Goal: Communication & Community: Participate in discussion

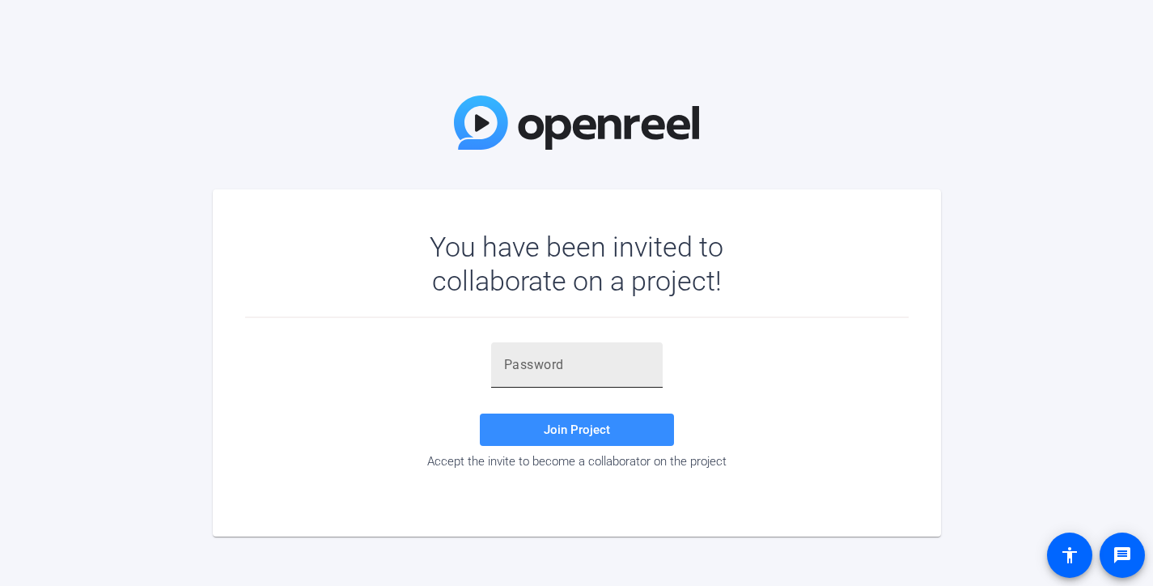
click at [562, 374] on div at bounding box center [577, 364] width 146 height 45
paste input "7dwNcQ"
type input "7dwNcQ"
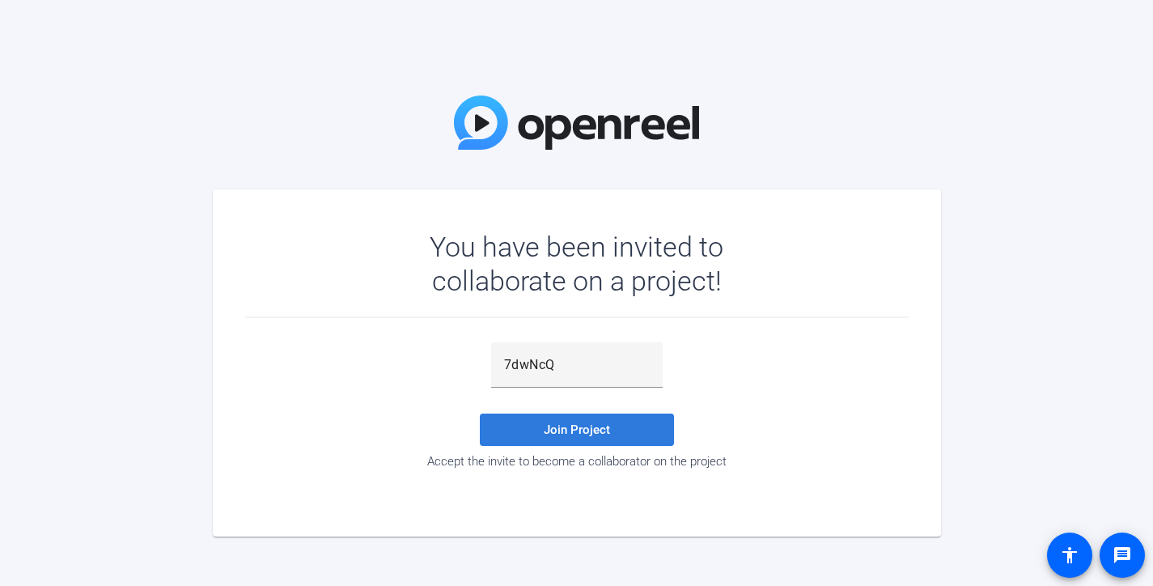
click at [553, 424] on span "Join Project" at bounding box center [577, 429] width 66 height 15
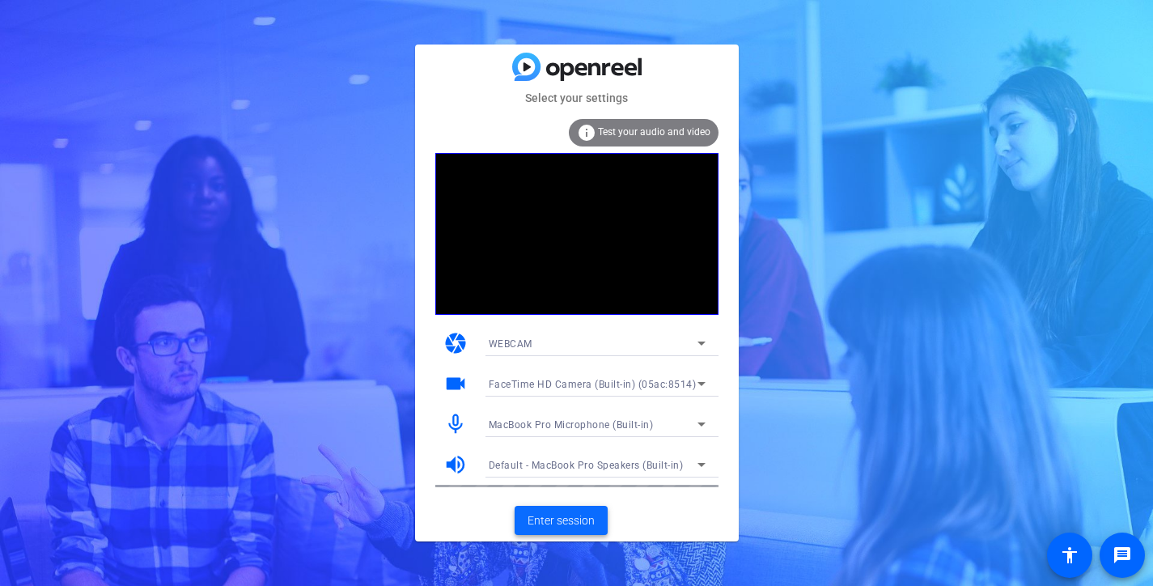
click at [574, 515] on span "Enter session" at bounding box center [561, 520] width 67 height 17
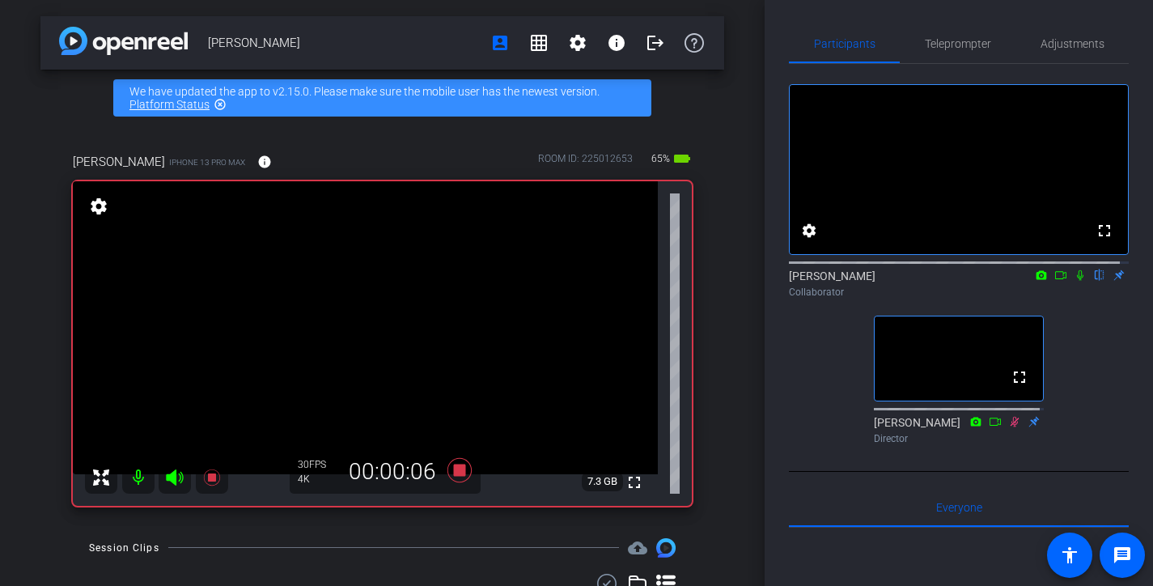
click at [1057, 279] on icon at bounding box center [1060, 275] width 11 height 8
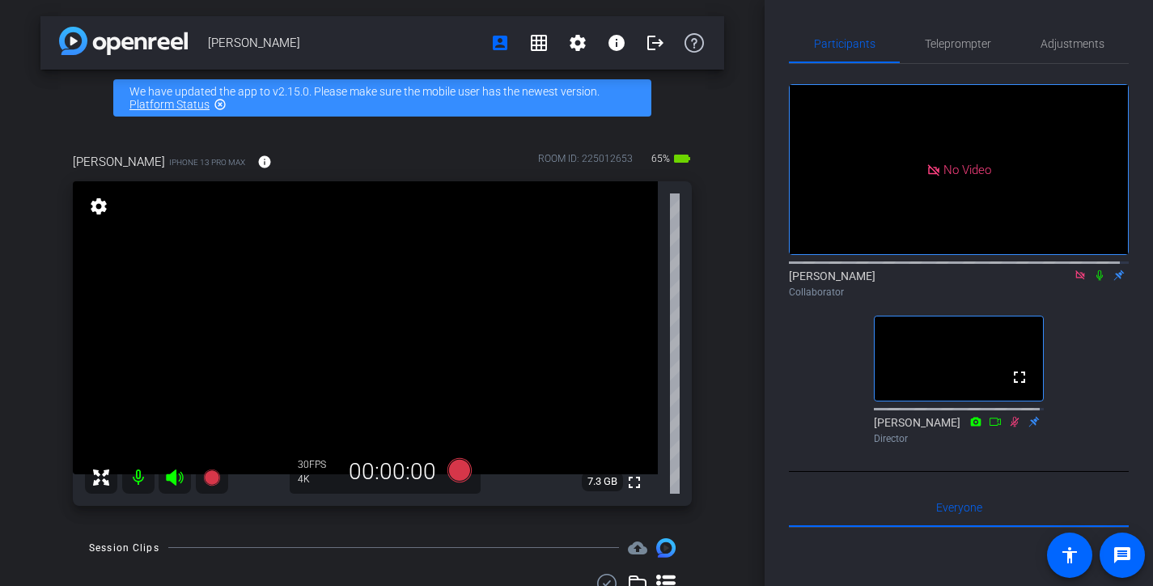
click at [1055, 291] on div "[PERSON_NAME] Collaborator" at bounding box center [959, 284] width 340 height 32
click at [1074, 281] on icon at bounding box center [1080, 274] width 13 height 11
click at [1055, 279] on icon at bounding box center [1060, 275] width 11 height 8
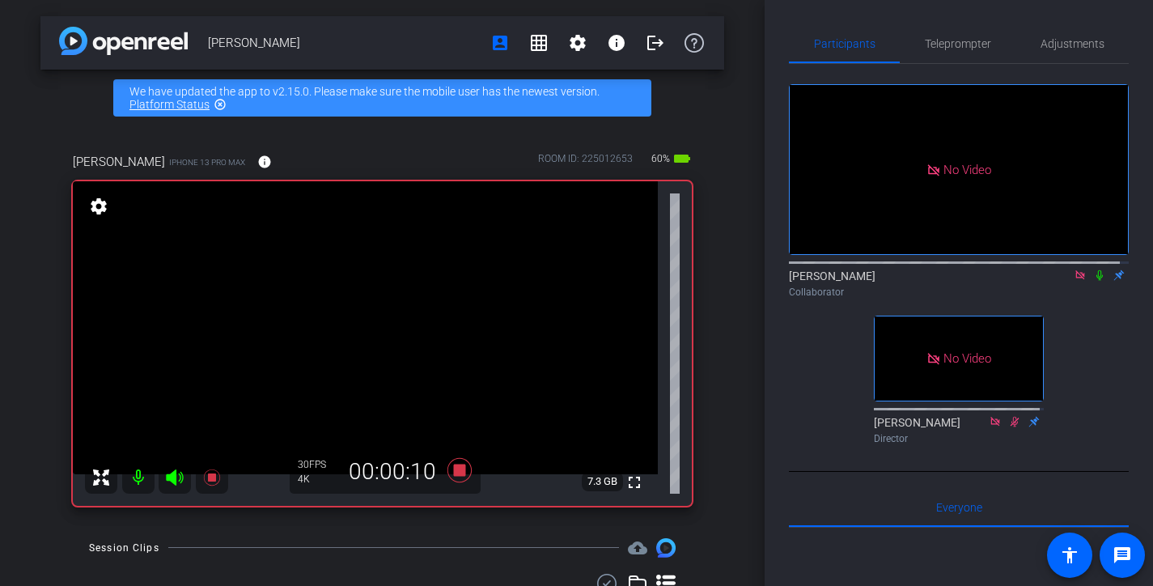
click at [1093, 281] on icon at bounding box center [1099, 274] width 13 height 11
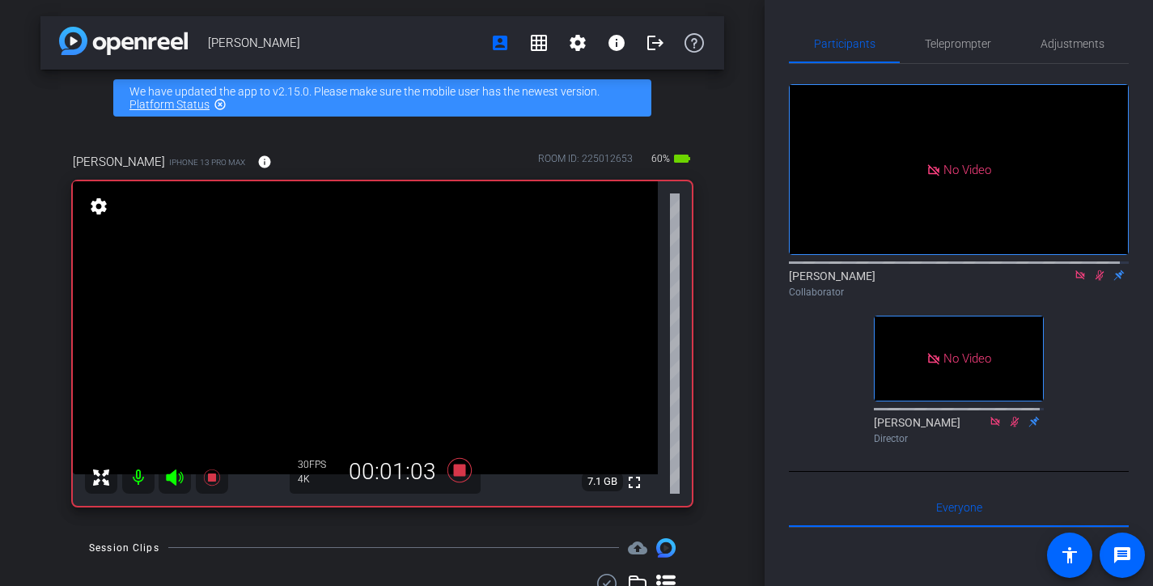
click at [1093, 281] on icon at bounding box center [1099, 274] width 13 height 11
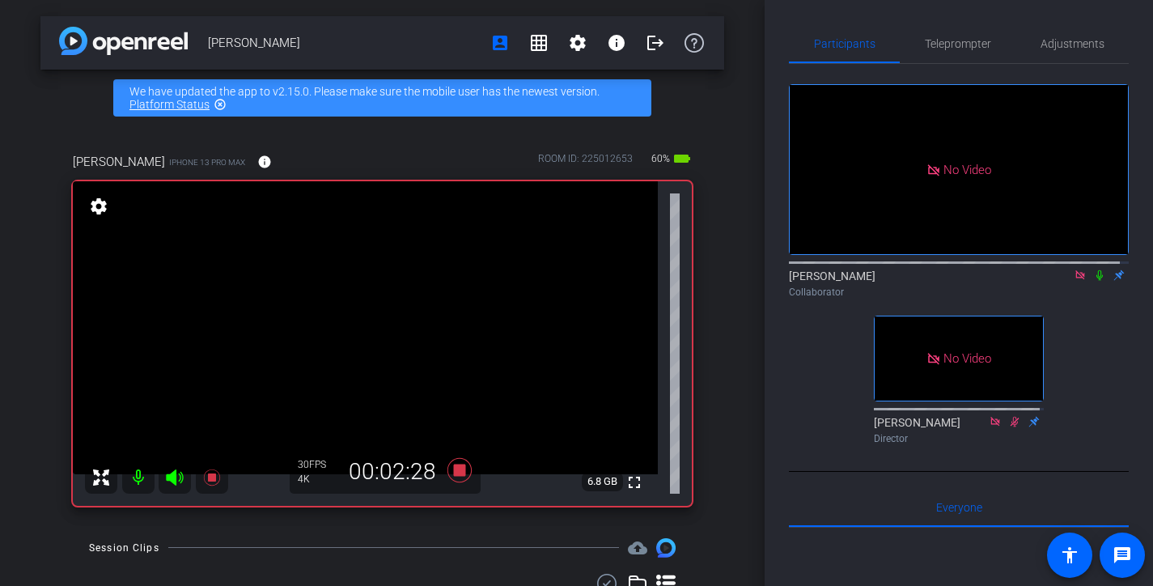
click at [1093, 281] on icon at bounding box center [1099, 274] width 13 height 11
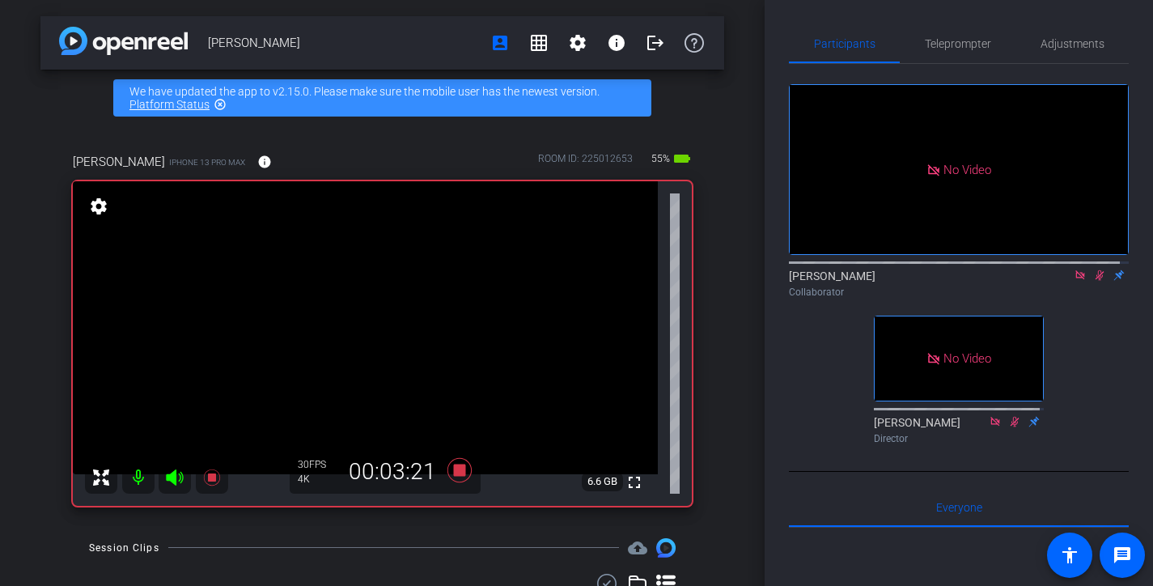
click at [1093, 281] on icon at bounding box center [1099, 274] width 13 height 11
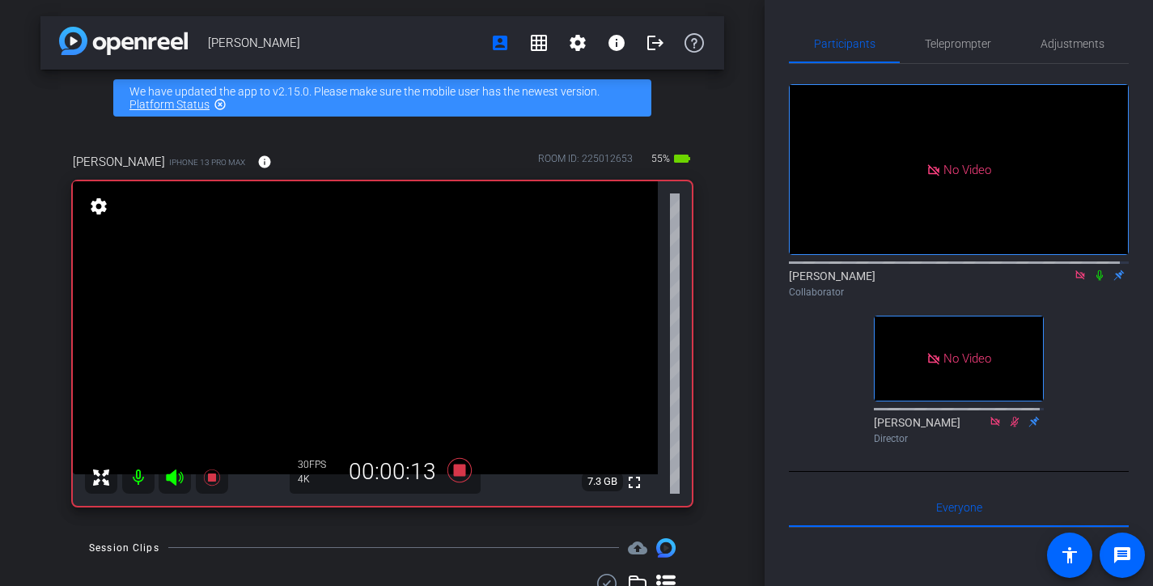
click at [1093, 281] on icon at bounding box center [1099, 274] width 13 height 11
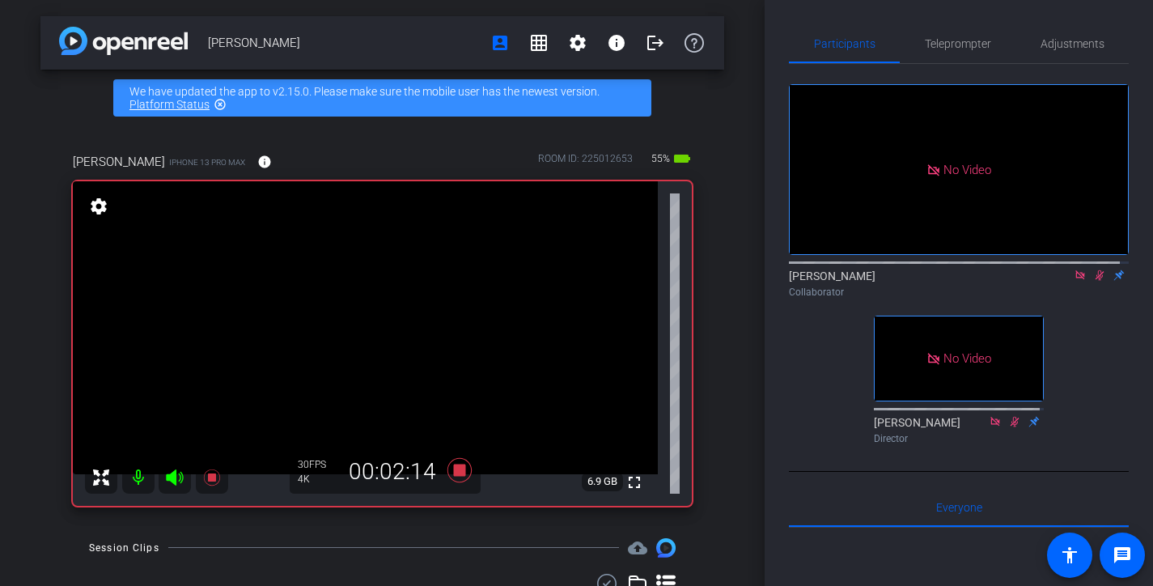
click at [1093, 281] on icon at bounding box center [1099, 274] width 13 height 11
click at [1095, 281] on icon at bounding box center [1099, 274] width 13 height 11
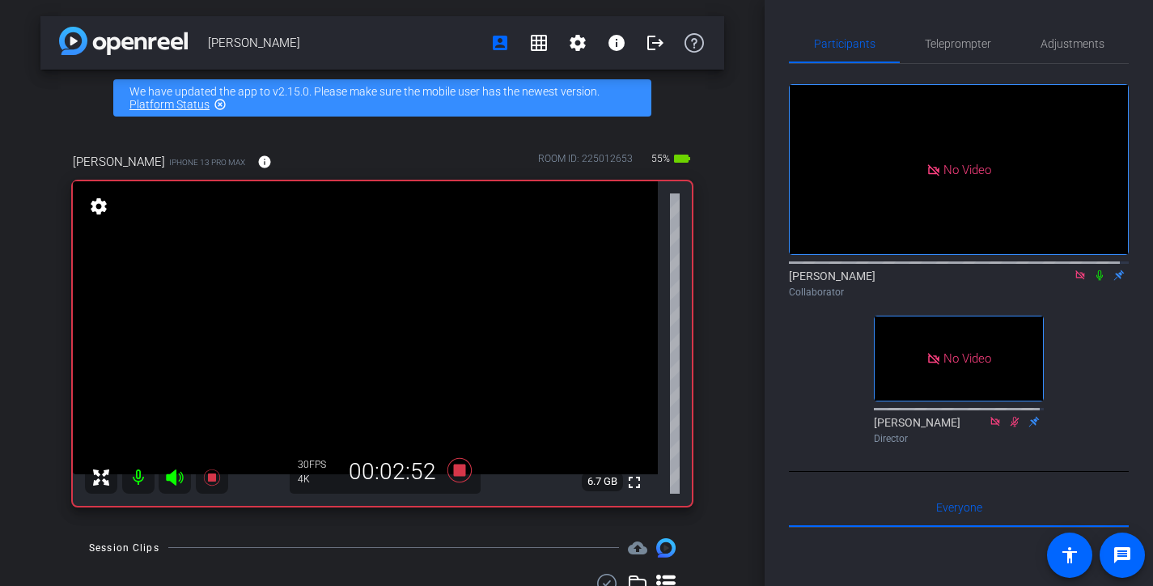
click at [1095, 281] on icon at bounding box center [1099, 274] width 13 height 11
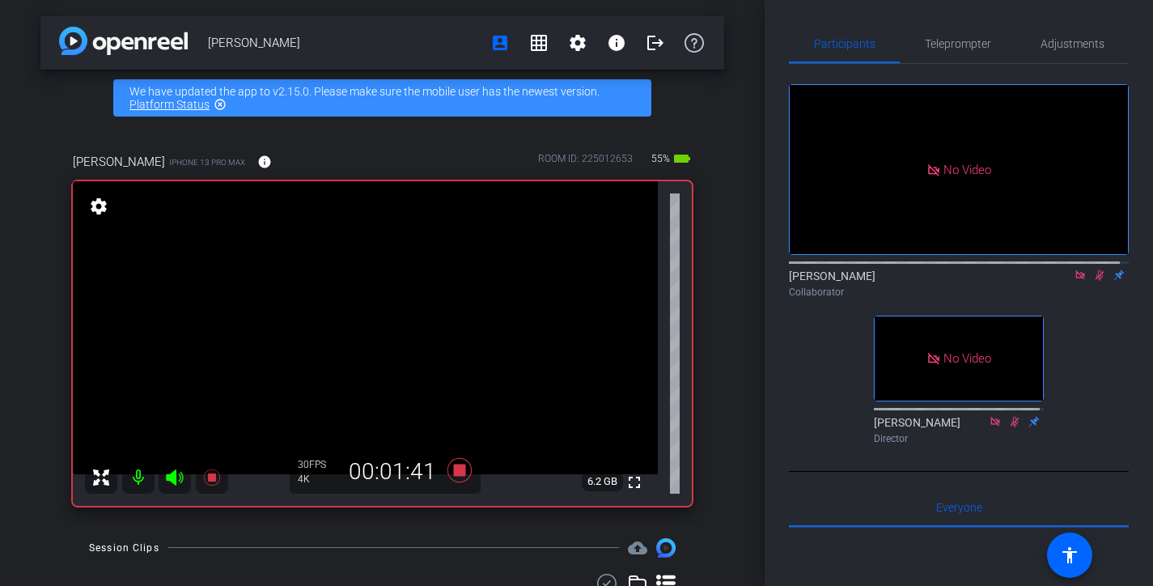
click at [1095, 281] on icon at bounding box center [1099, 274] width 13 height 11
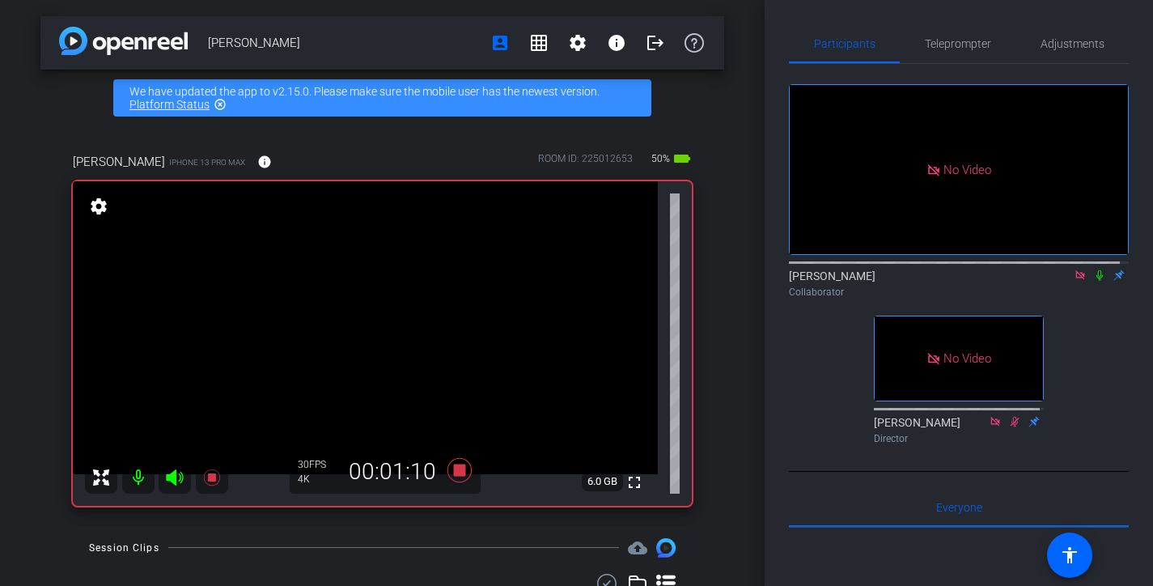
click at [1095, 281] on icon at bounding box center [1099, 274] width 13 height 11
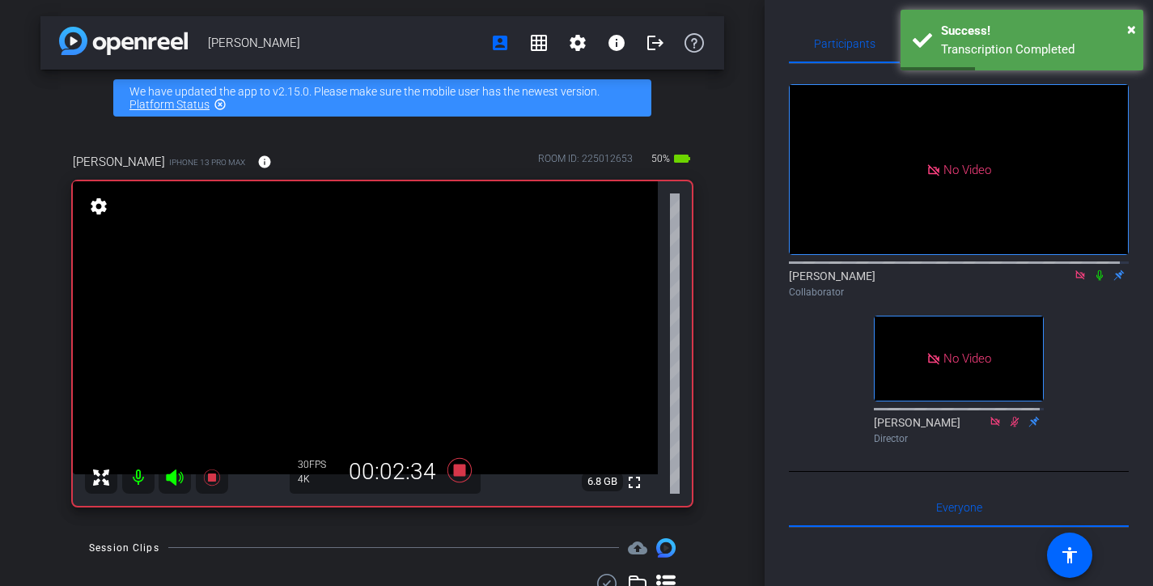
click at [1093, 281] on icon at bounding box center [1099, 274] width 13 height 11
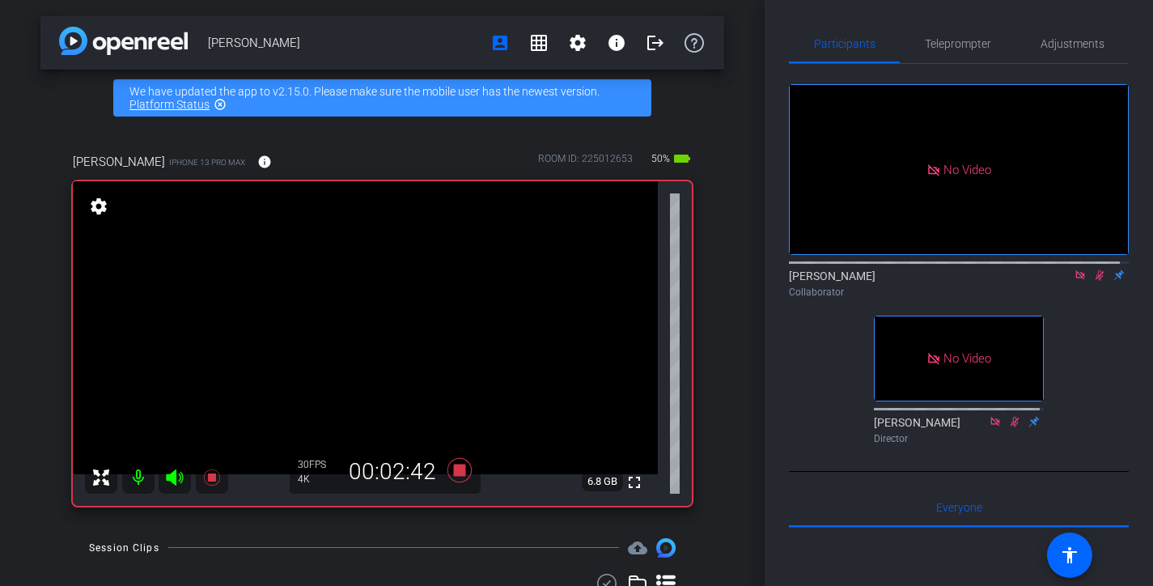
click at [1096, 281] on icon at bounding box center [1100, 275] width 9 height 11
click at [1093, 281] on icon at bounding box center [1099, 274] width 13 height 11
click at [1096, 281] on icon at bounding box center [1100, 275] width 9 height 11
click at [1093, 281] on icon at bounding box center [1099, 274] width 13 height 11
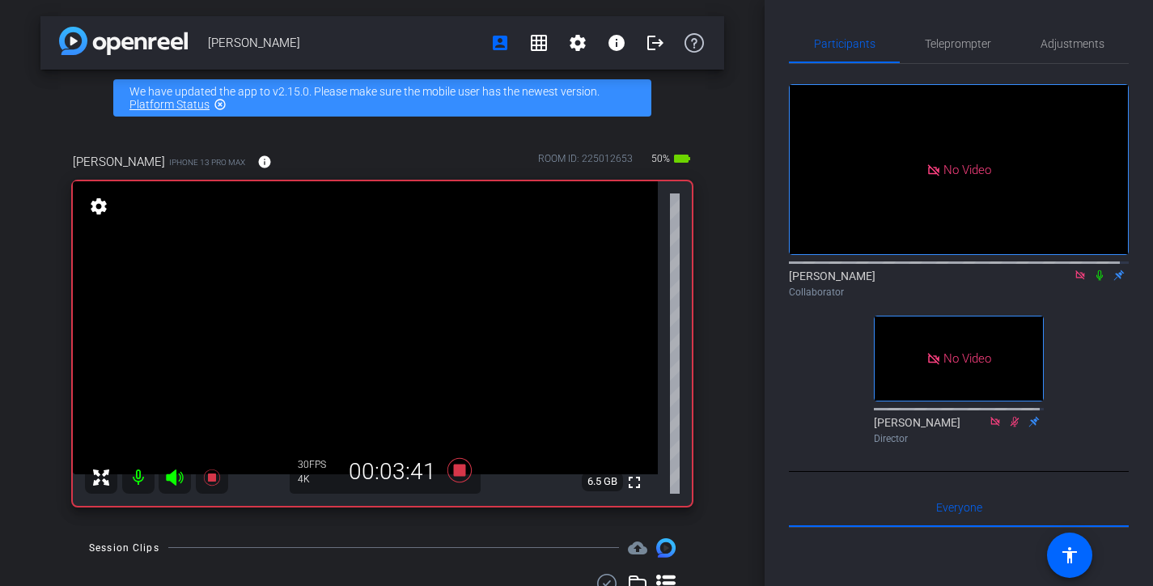
click at [1097, 281] on icon at bounding box center [1100, 275] width 6 height 11
click at [1093, 281] on icon at bounding box center [1099, 274] width 13 height 11
click at [1101, 292] on div "[PERSON_NAME] Collaborator" at bounding box center [959, 284] width 340 height 32
click at [1097, 281] on icon at bounding box center [1100, 275] width 6 height 11
click at [1096, 281] on icon at bounding box center [1100, 275] width 9 height 11
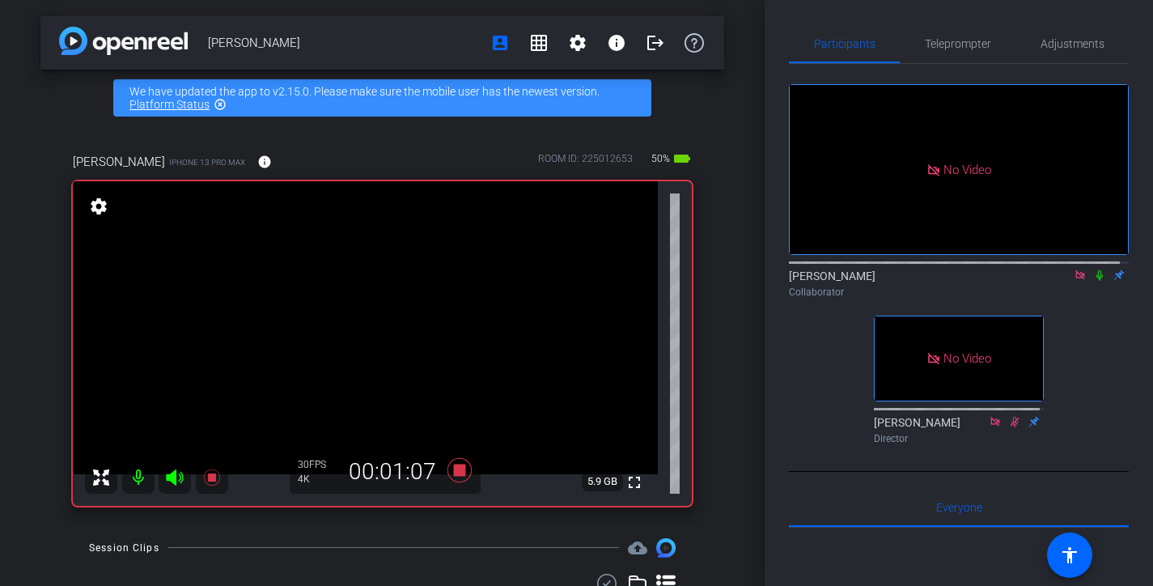
click at [1097, 281] on icon at bounding box center [1100, 275] width 6 height 11
click at [1096, 281] on icon at bounding box center [1100, 275] width 9 height 11
click at [1097, 281] on icon at bounding box center [1100, 275] width 6 height 11
click at [1096, 281] on icon at bounding box center [1100, 275] width 9 height 11
click at [1097, 281] on icon at bounding box center [1100, 275] width 6 height 11
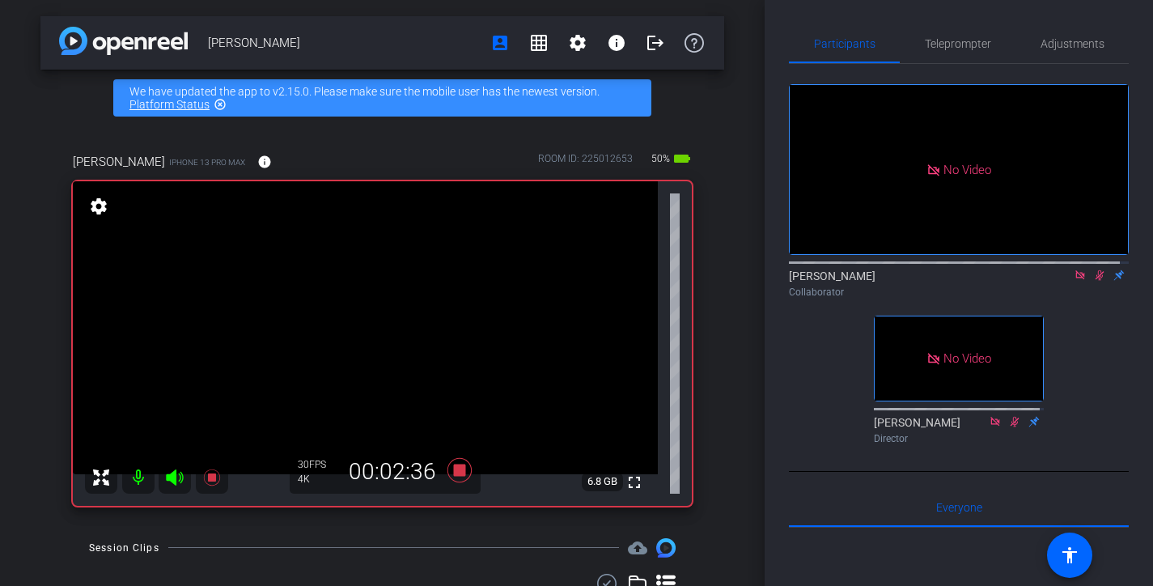
click at [1096, 281] on icon at bounding box center [1100, 275] width 9 height 11
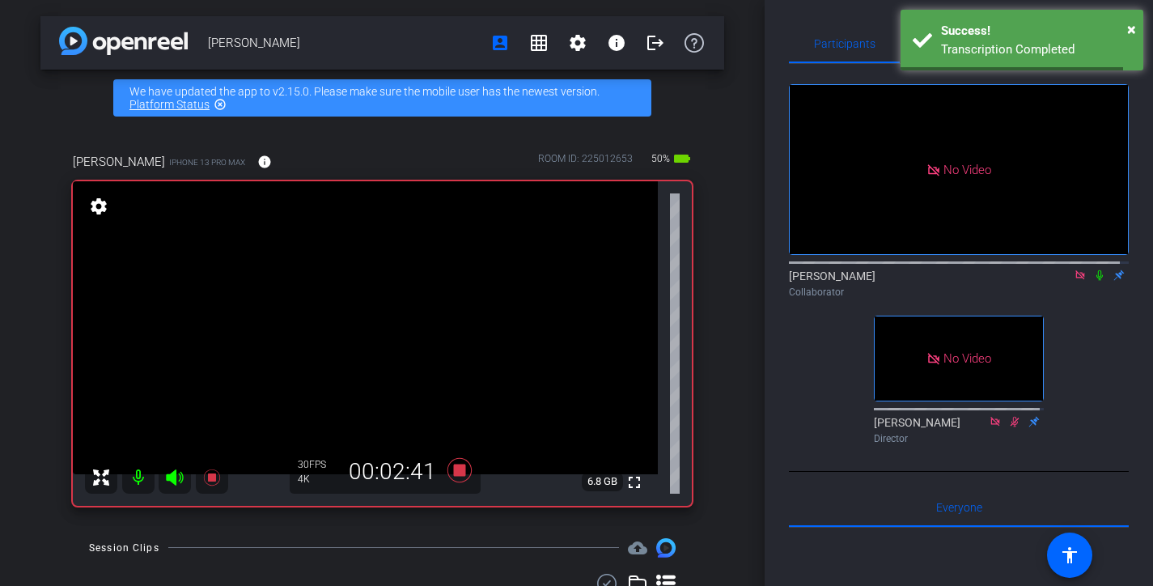
click at [1097, 281] on icon at bounding box center [1100, 275] width 6 height 11
click at [1096, 281] on icon at bounding box center [1100, 275] width 9 height 11
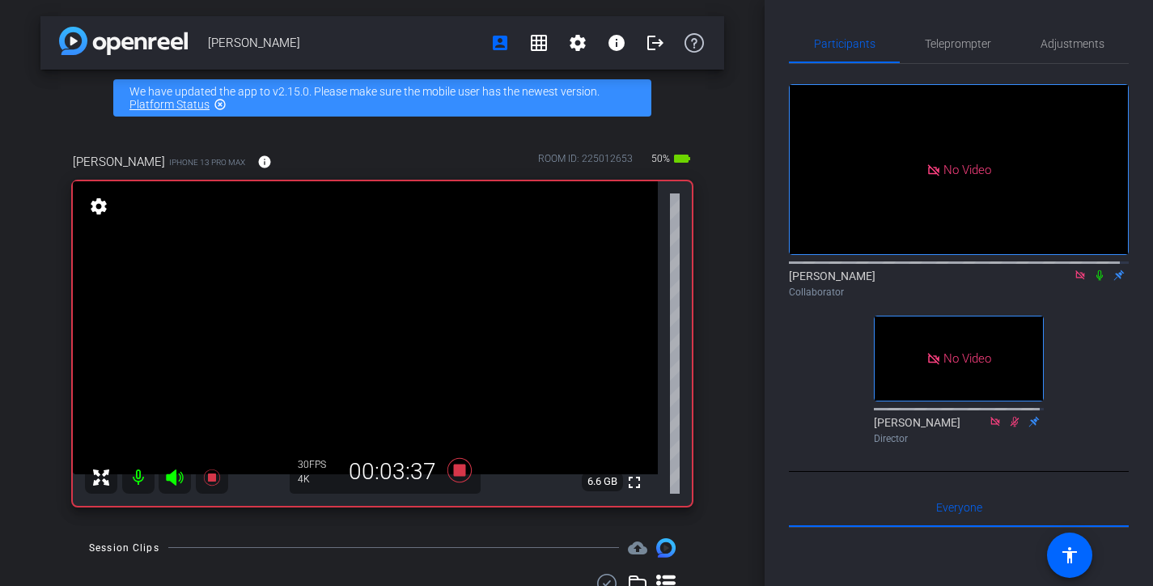
click at [1093, 281] on icon at bounding box center [1099, 274] width 13 height 11
click at [1096, 281] on icon at bounding box center [1100, 275] width 9 height 11
click at [1093, 281] on icon at bounding box center [1099, 274] width 13 height 11
click at [1096, 281] on icon at bounding box center [1100, 275] width 9 height 11
click at [1093, 281] on icon at bounding box center [1099, 274] width 13 height 11
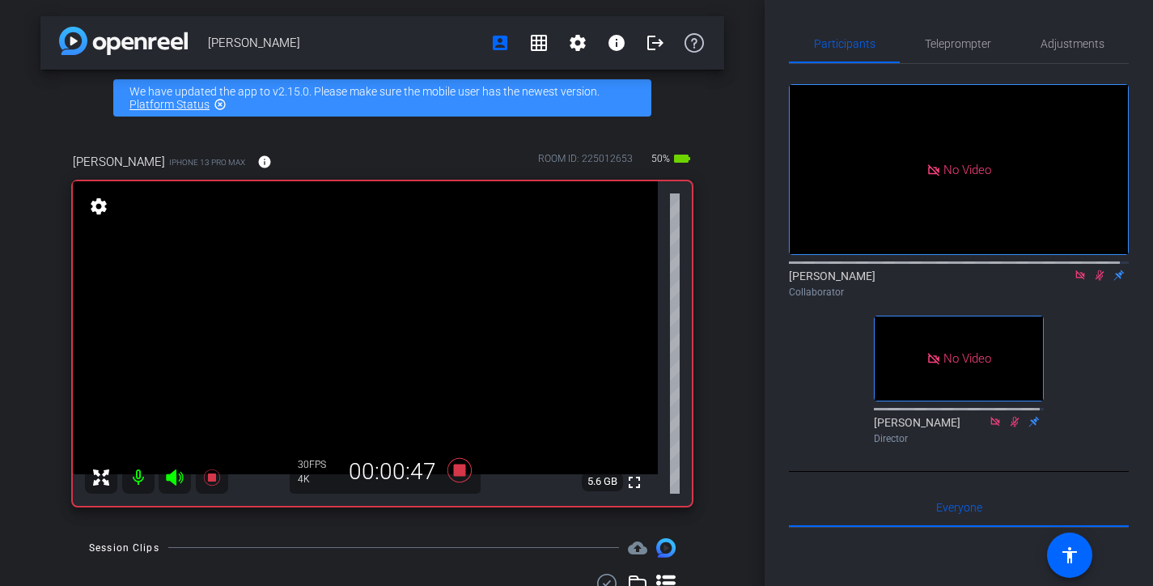
click at [1096, 281] on icon at bounding box center [1100, 275] width 9 height 11
click at [1093, 281] on icon at bounding box center [1099, 274] width 13 height 11
click at [1096, 281] on icon at bounding box center [1100, 275] width 9 height 11
click at [1093, 281] on icon at bounding box center [1099, 274] width 13 height 11
click at [1096, 281] on icon at bounding box center [1100, 275] width 9 height 11
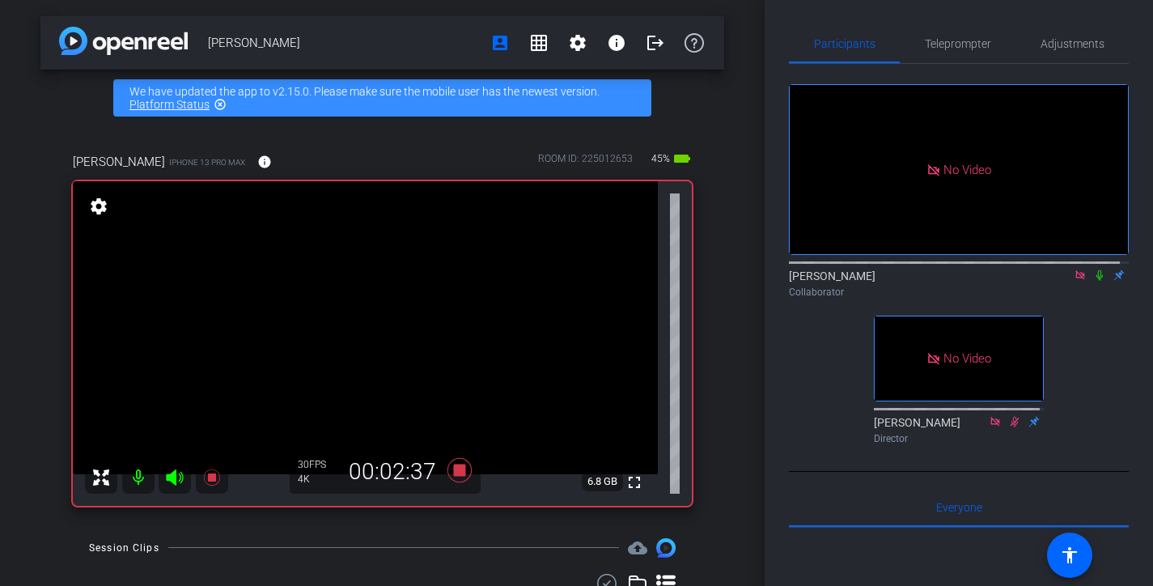
click at [1093, 281] on icon at bounding box center [1099, 274] width 13 height 11
click at [1096, 281] on icon at bounding box center [1100, 275] width 9 height 11
click at [1097, 281] on icon at bounding box center [1100, 275] width 6 height 11
click at [1096, 281] on icon at bounding box center [1099, 274] width 13 height 11
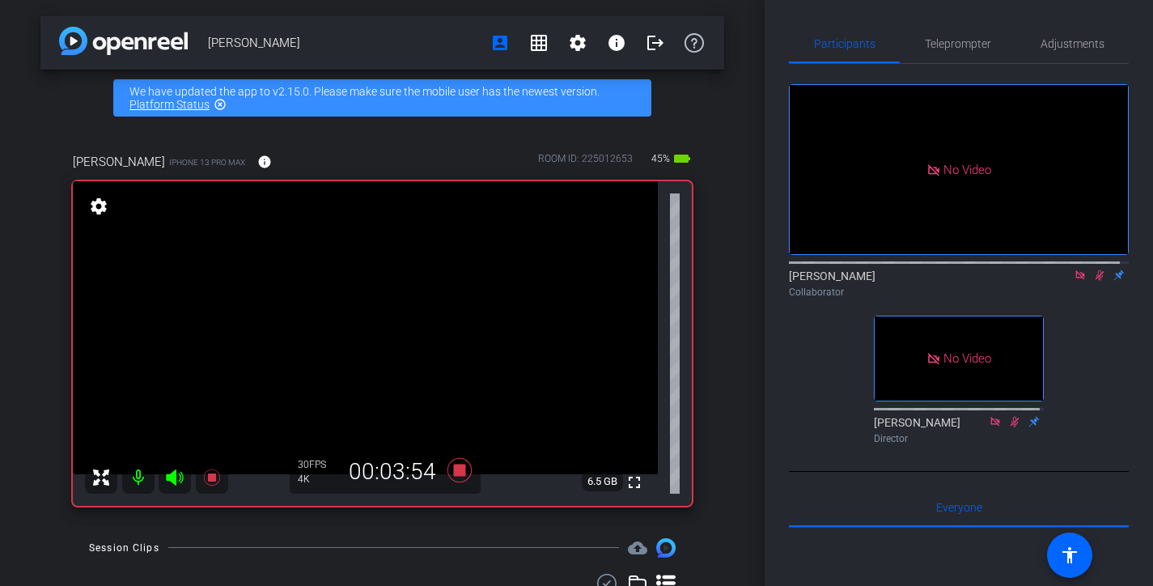
click at [1096, 281] on icon at bounding box center [1099, 274] width 13 height 11
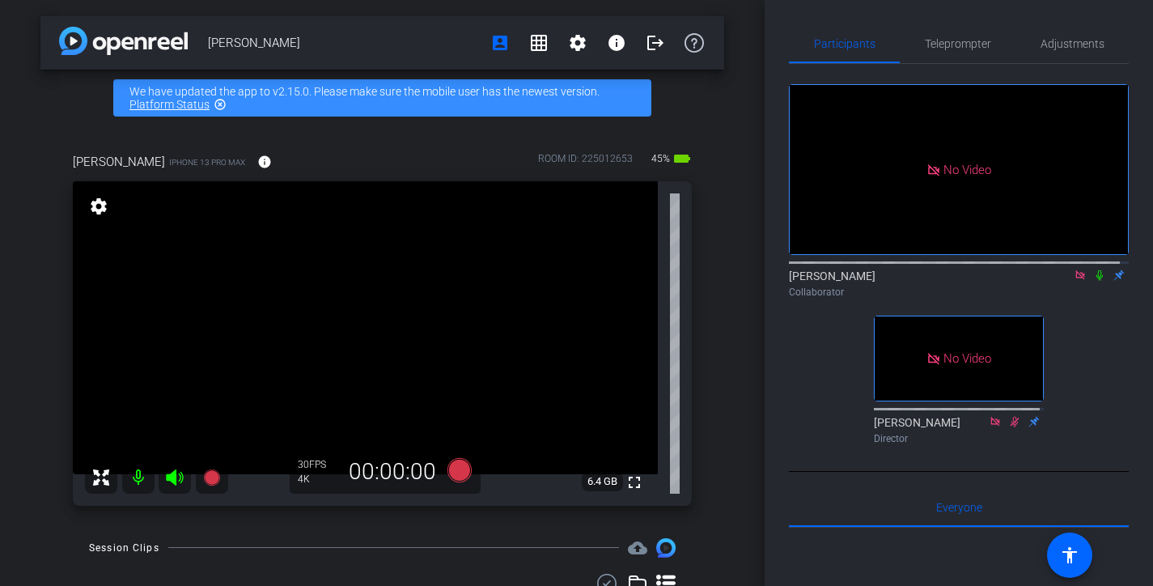
click at [1093, 281] on icon at bounding box center [1099, 274] width 13 height 11
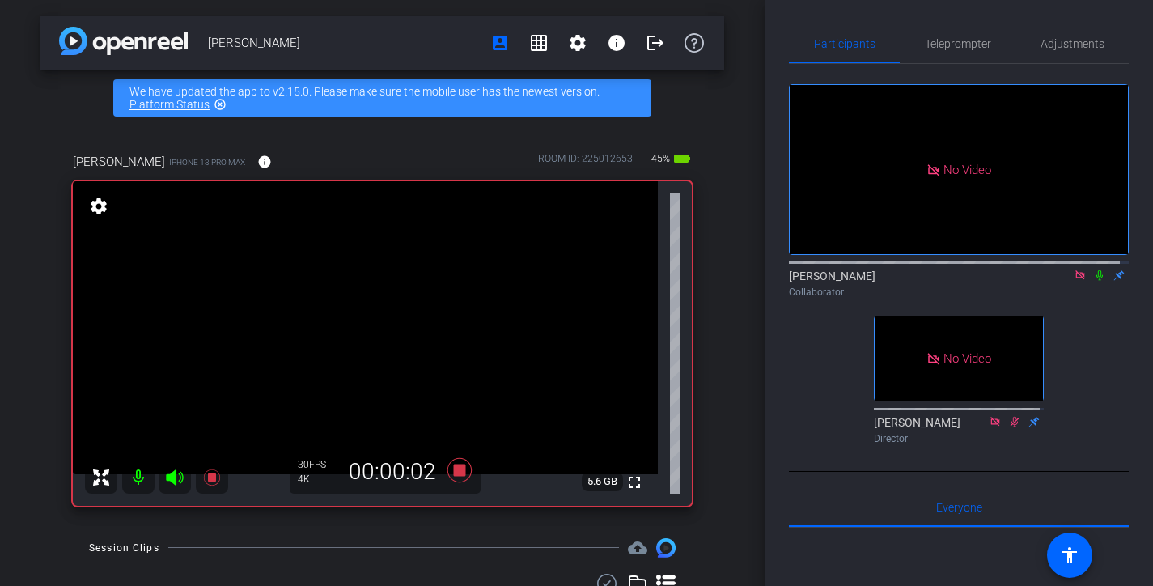
click at [1093, 281] on icon at bounding box center [1099, 274] width 13 height 11
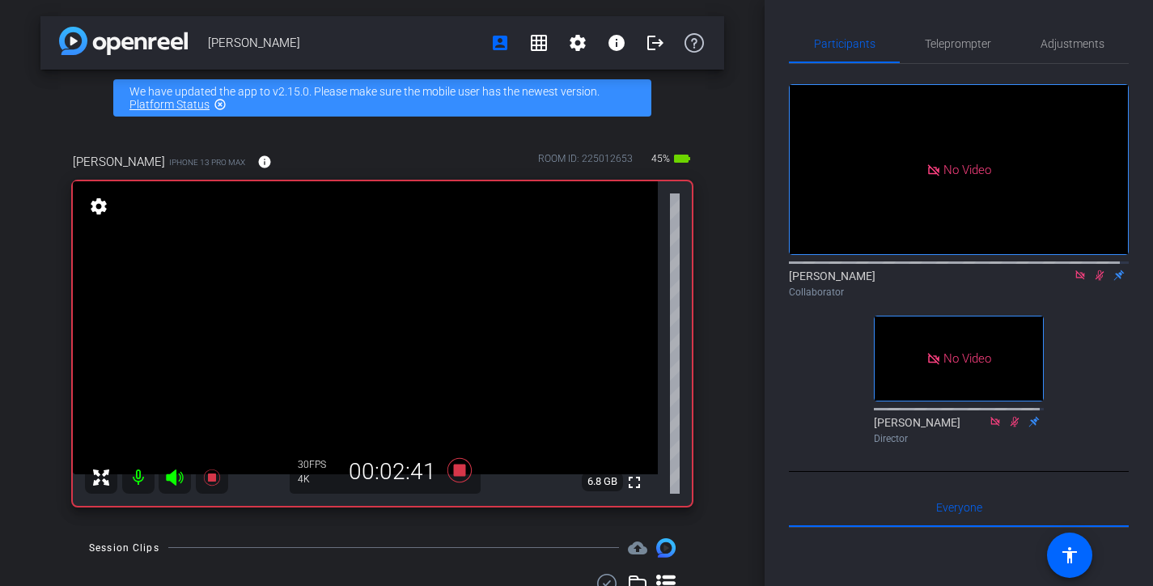
click at [1093, 281] on icon at bounding box center [1099, 274] width 13 height 11
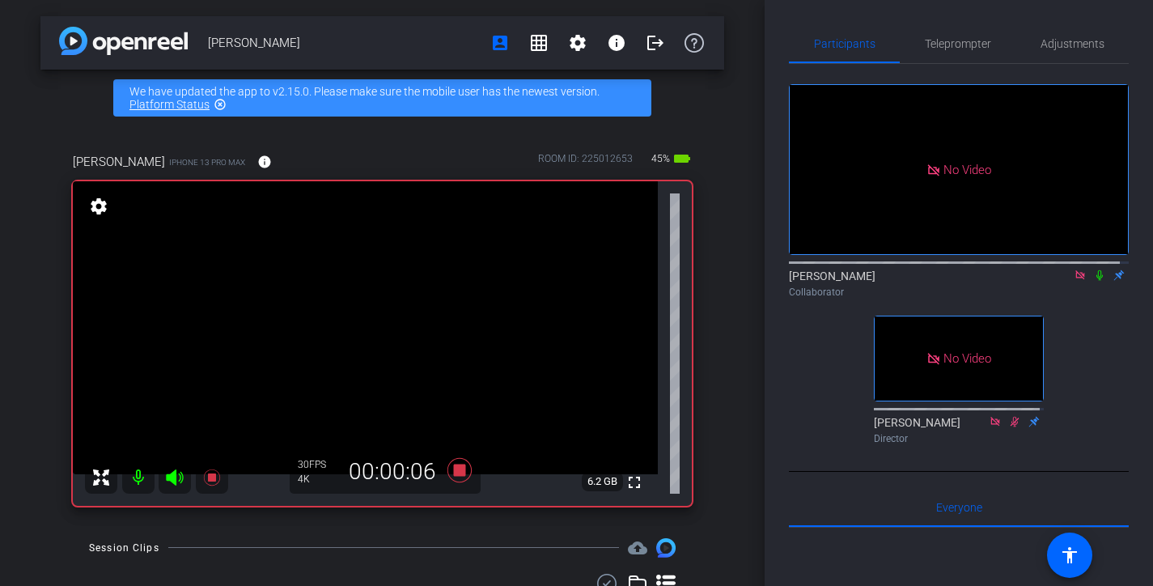
click at [1095, 281] on icon at bounding box center [1099, 274] width 13 height 11
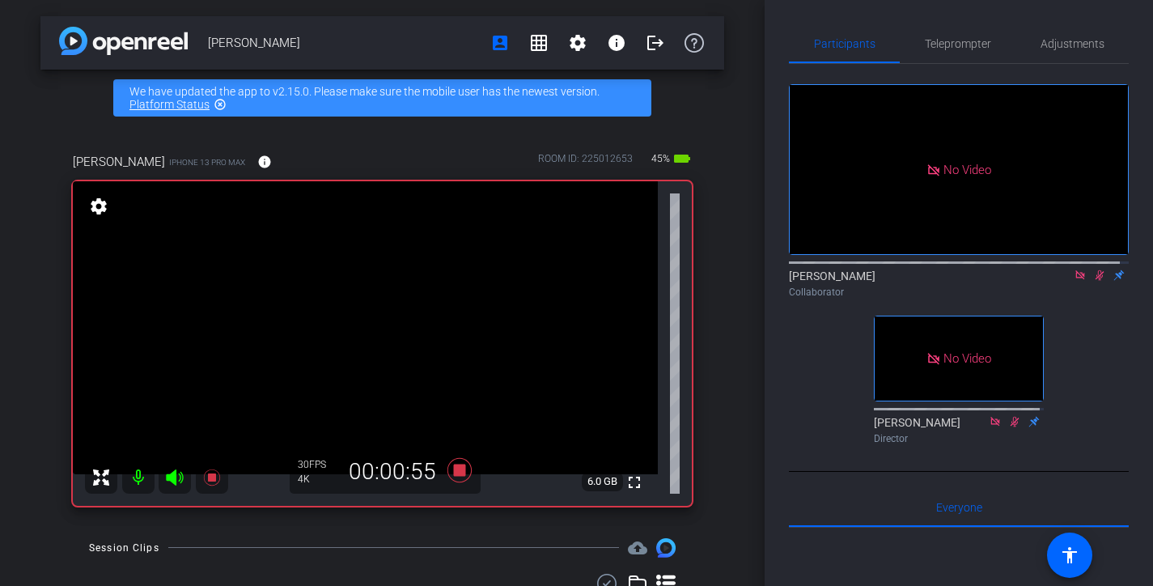
click at [1095, 281] on icon at bounding box center [1099, 274] width 13 height 11
click at [1094, 281] on icon at bounding box center [1099, 274] width 13 height 11
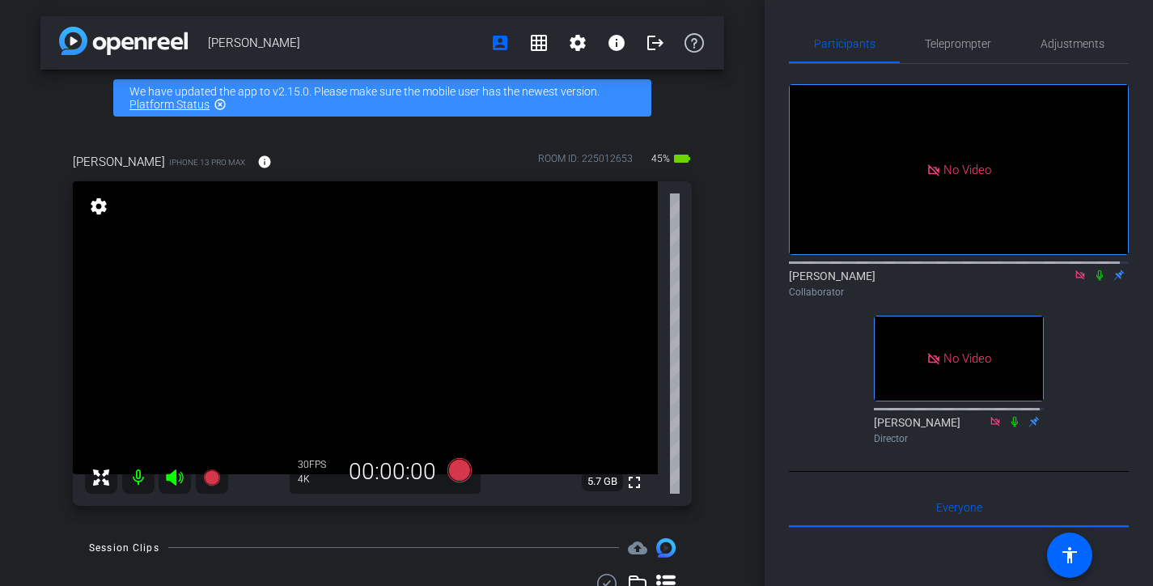
click at [1094, 281] on icon at bounding box center [1099, 274] width 13 height 11
click at [733, 266] on div "[PERSON_NAME] account_box grid_on settings info logout We have updated the app …" at bounding box center [382, 293] width 765 height 586
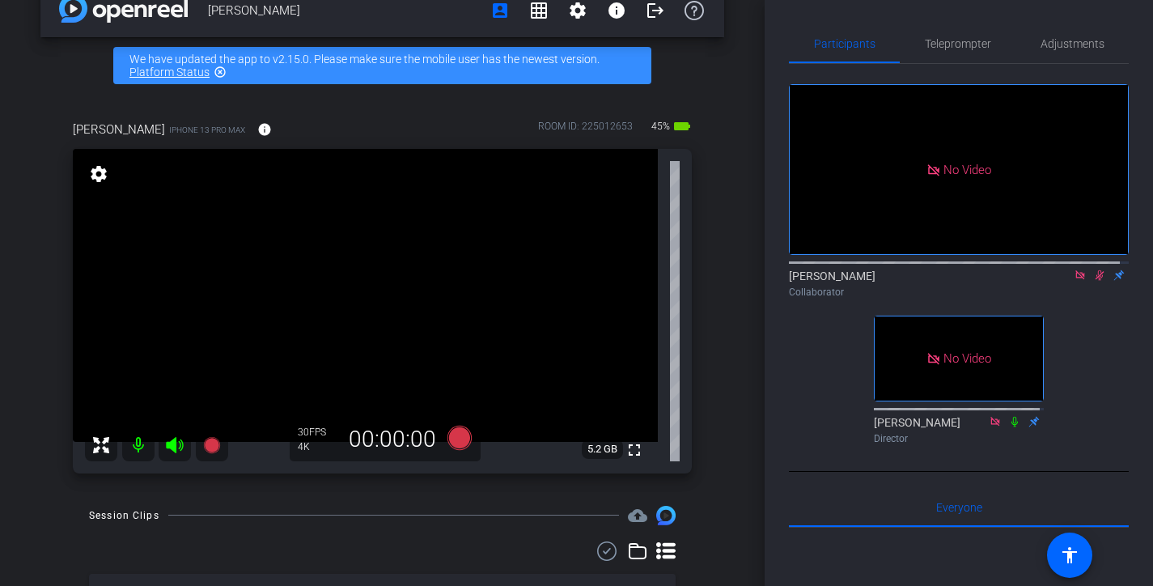
click at [1096, 281] on icon at bounding box center [1100, 275] width 9 height 11
click at [1074, 281] on icon at bounding box center [1080, 274] width 13 height 11
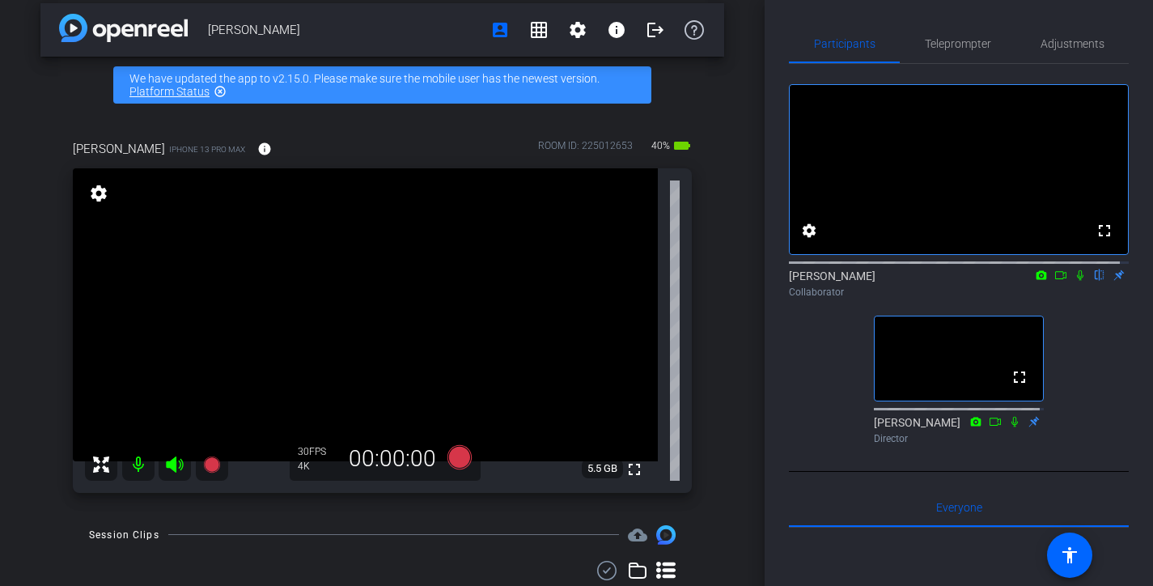
scroll to position [0, 0]
